Goal: Find specific page/section: Find specific page/section

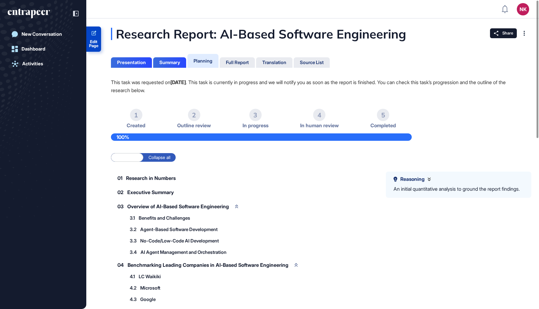
click at [95, 44] on span "Edit Page" at bounding box center [93, 44] width 15 height 8
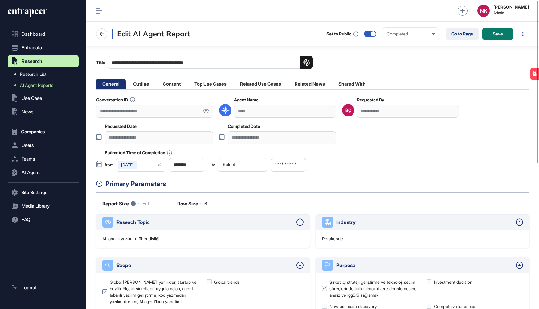
click at [206, 110] on icon at bounding box center [206, 111] width 6 height 4
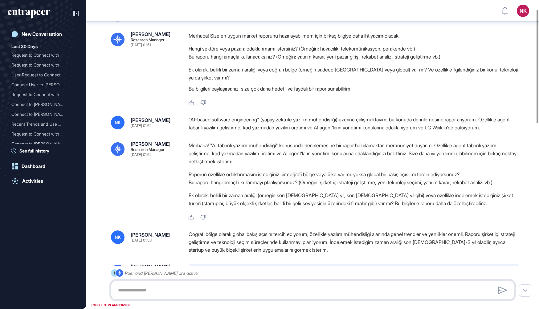
scroll to position [26, 0]
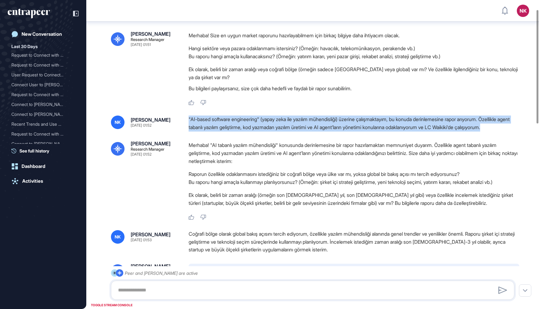
drag, startPoint x: 218, startPoint y: 135, endPoint x: 187, endPoint y: 119, distance: 34.9
click at [187, 119] on div "NK [PERSON_NAME] [DATE] 01:52 "AI-based software engineering" (yapay zeka ile y…" at bounding box center [313, 124] width 404 height 16
copy div ""AI-based software engineering" (yapay zeka ile yazılım mühendisliği) üzerine ç…"
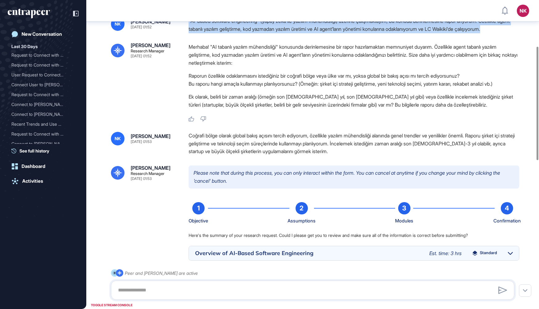
scroll to position [128, 0]
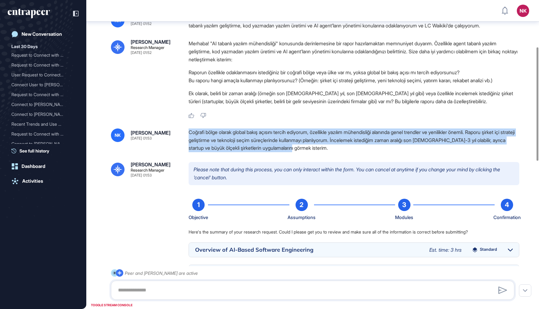
drag, startPoint x: 344, startPoint y: 158, endPoint x: 187, endPoint y: 142, distance: 158.1
click at [187, 142] on div "NK [PERSON_NAME] [DATE] 01:53 Coğrafi bölge olarak global bakış açısını tercih …" at bounding box center [313, 141] width 404 height 24
copy div "Coğrafi bölge olarak global bakış açısını tercih ediyorum, özellikle yazılım mü…"
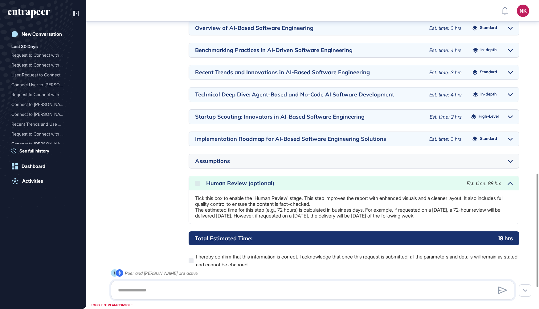
scroll to position [531, 0]
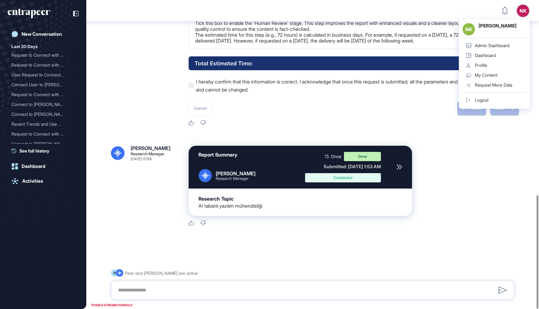
click at [495, 47] on div "Admin Dashboard" at bounding box center [492, 45] width 35 height 5
